Goal: Task Accomplishment & Management: Use online tool/utility

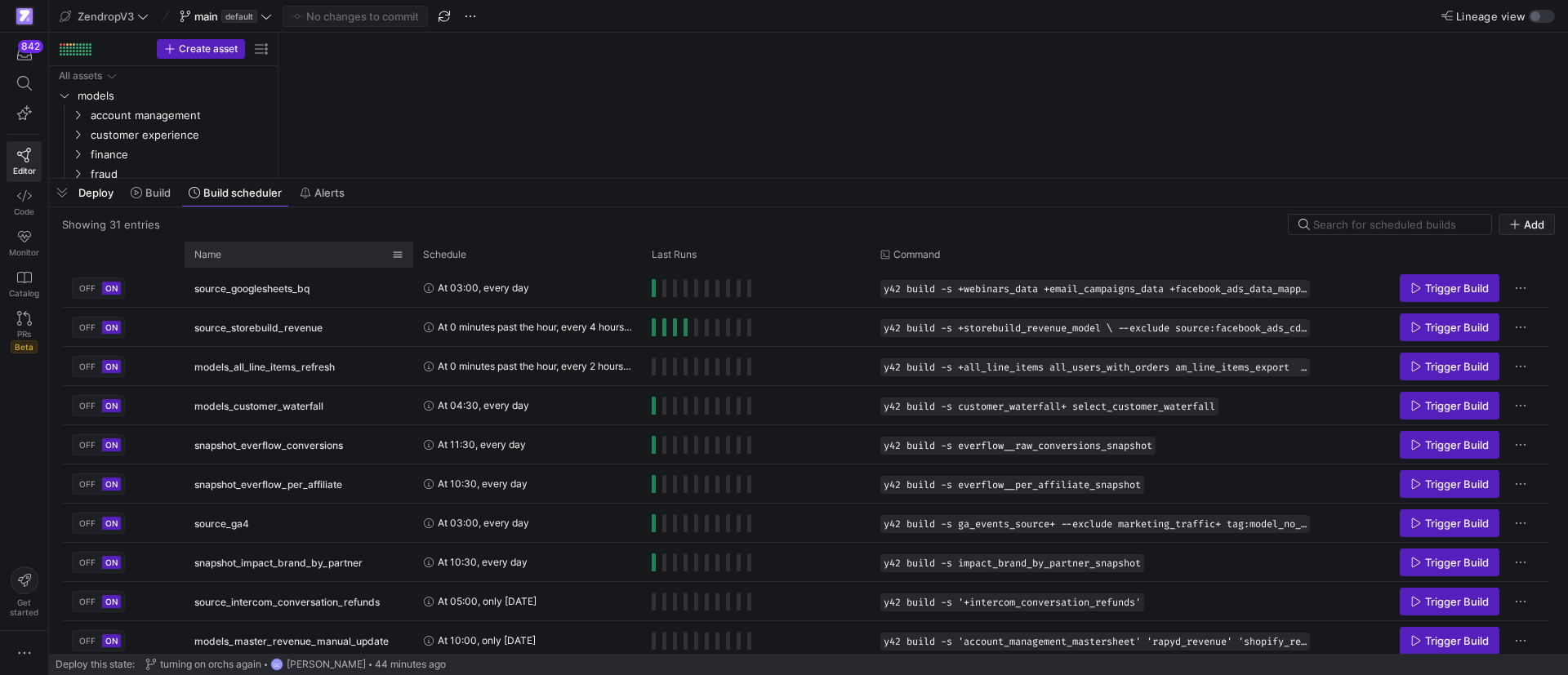
click at [276, 257] on div "Name" at bounding box center [292, 255] width 198 height 18
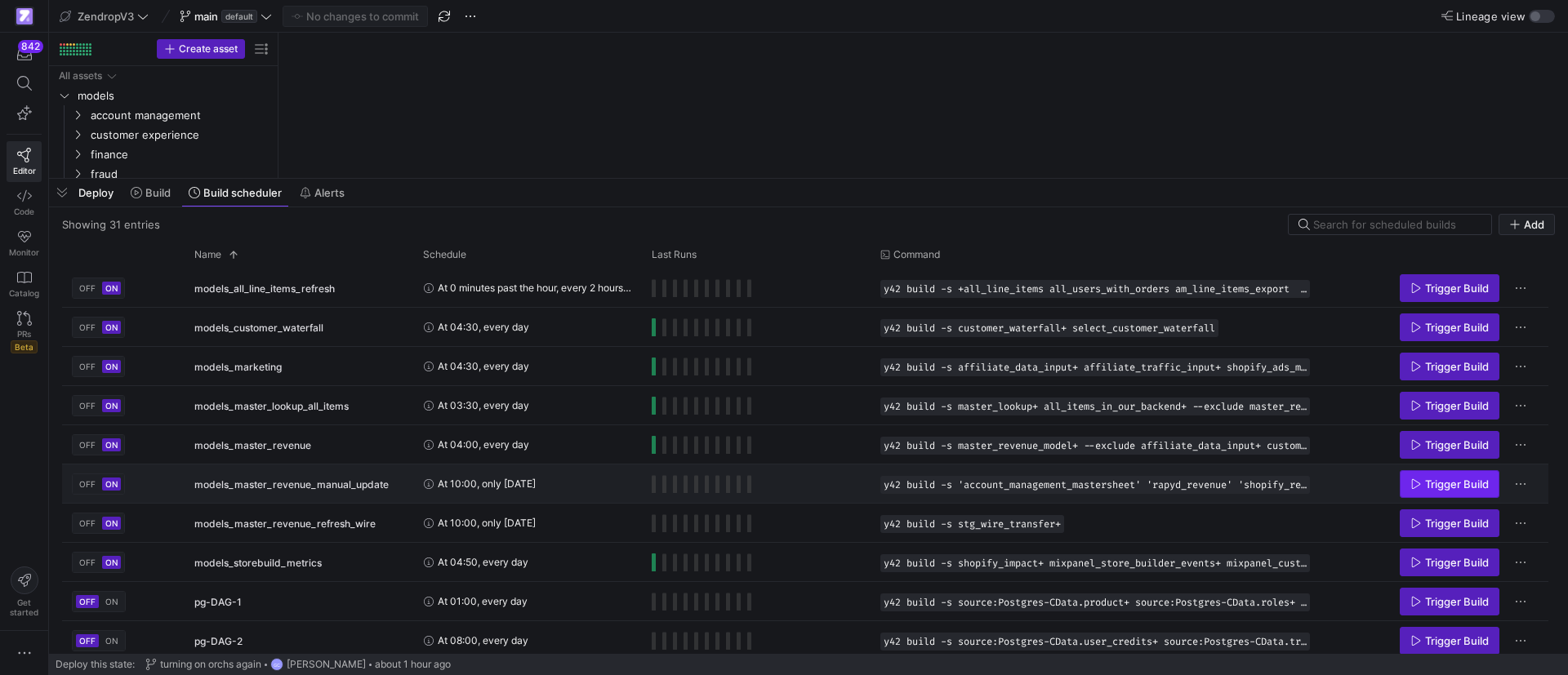
click at [1424, 489] on span "Trigger Build" at bounding box center [1450, 484] width 79 height 13
click at [1437, 451] on span "Press SPACE to select this row." at bounding box center [1450, 444] width 98 height 26
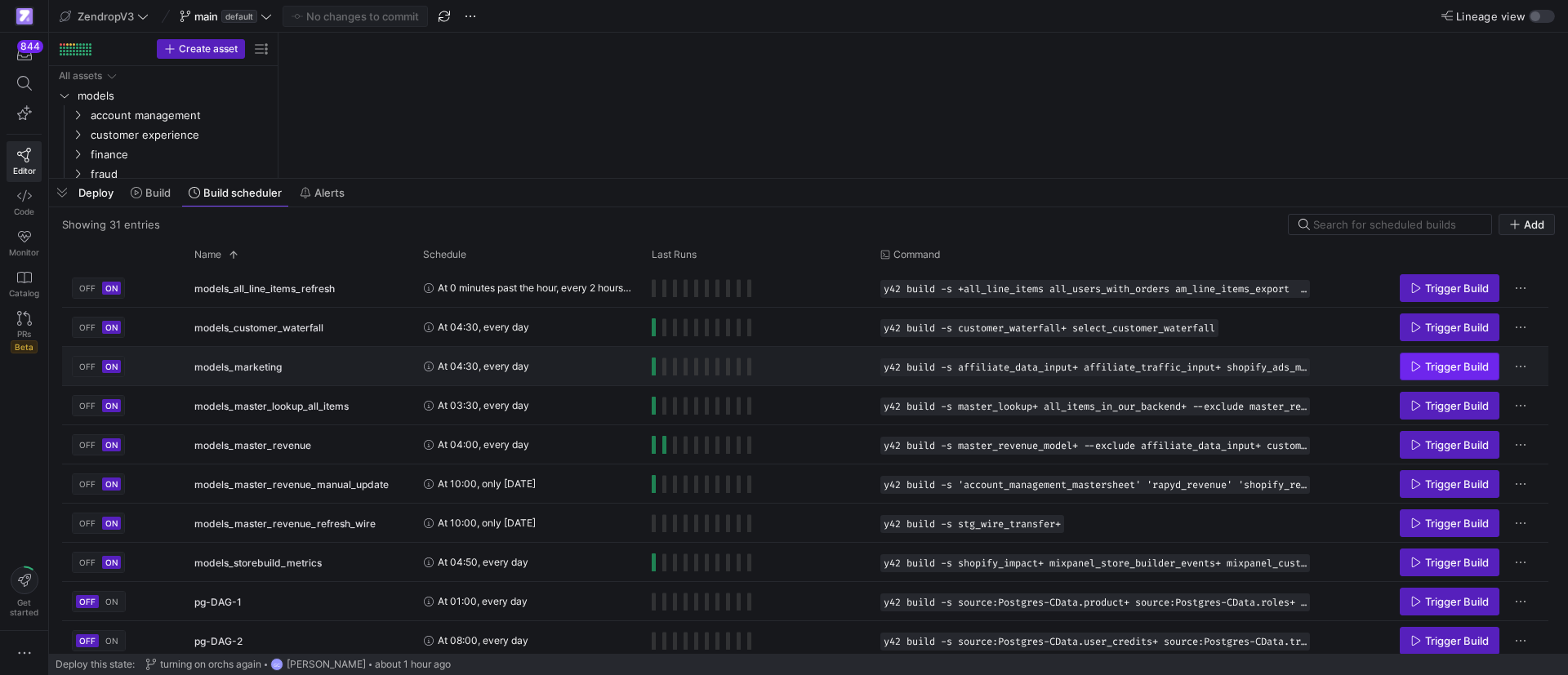
click at [1416, 361] on icon "Press SPACE to select this row." at bounding box center [1416, 367] width 12 height 12
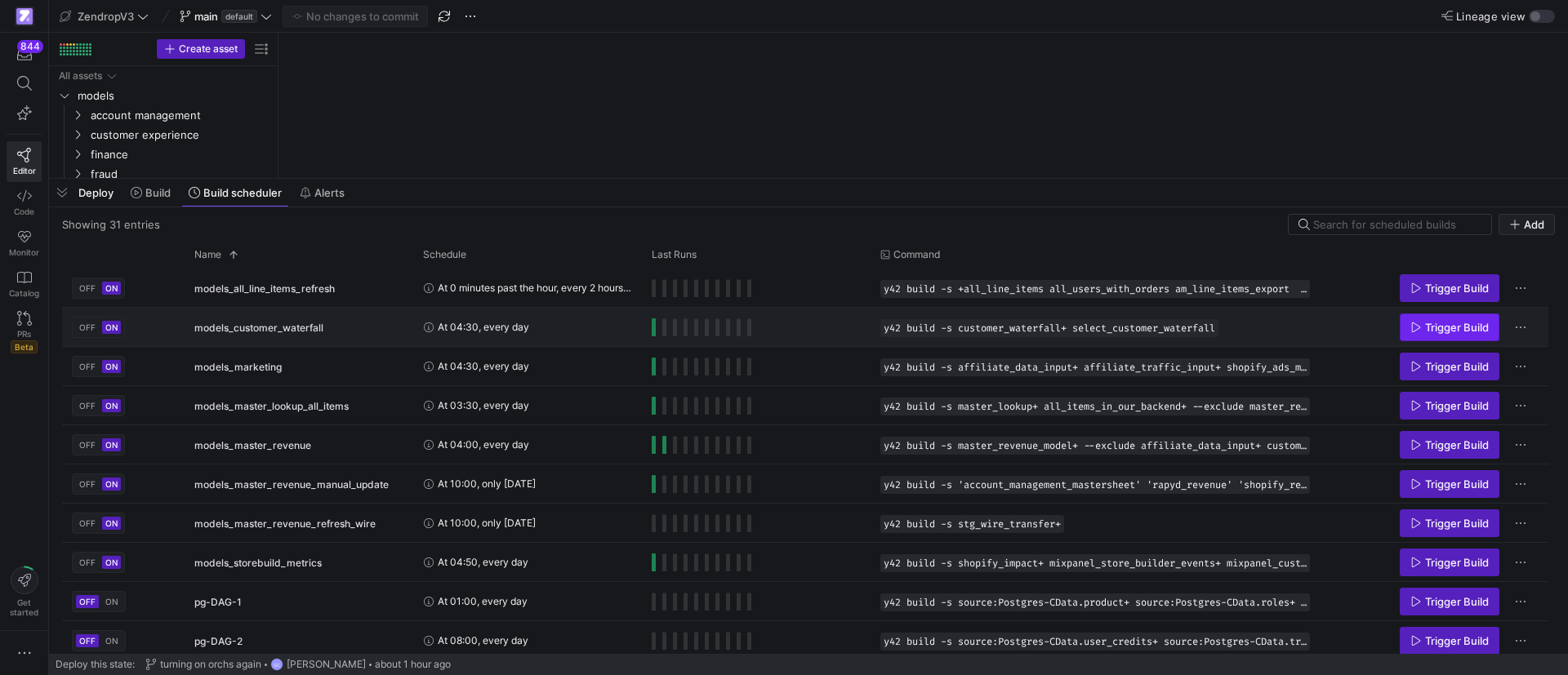
click at [1437, 325] on span "Trigger Build" at bounding box center [1456, 327] width 64 height 13
